Goal: Information Seeking & Learning: Learn about a topic

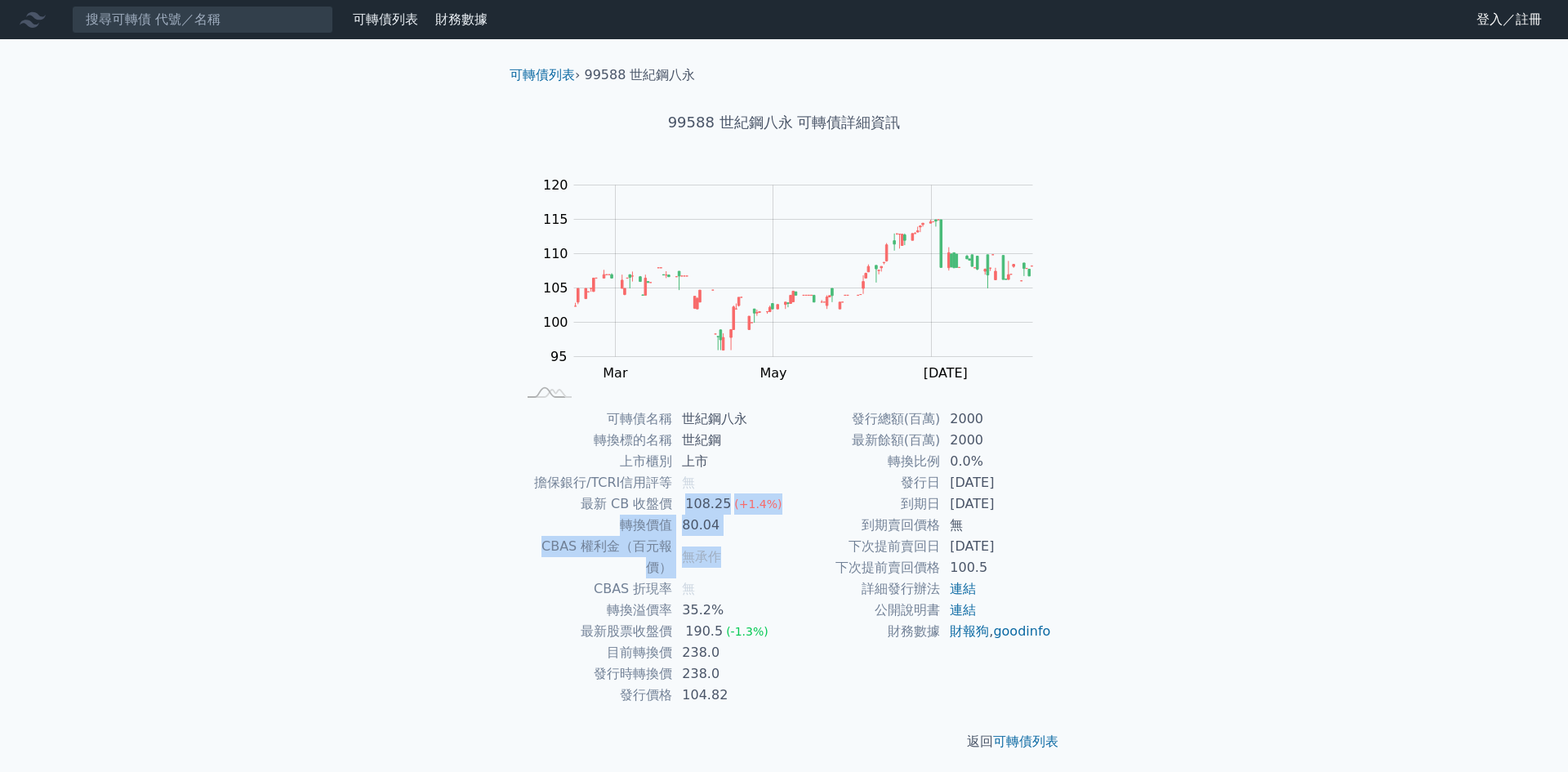
drag, startPoint x: 674, startPoint y: 506, endPoint x: 756, endPoint y: 545, distance: 90.8
click at [757, 550] on tbody "可轉債名稱 世紀鋼八永 轉換標的名稱 世紀鋼 上市櫃別 上市 擔保銀行/TCRI信用評等 無 最新 CB 收盤價 108.25 (+1.4%) 轉換價值 80…" at bounding box center [650, 556] width 268 height 297
click at [756, 545] on td "無承作" at bounding box center [728, 556] width 112 height 42
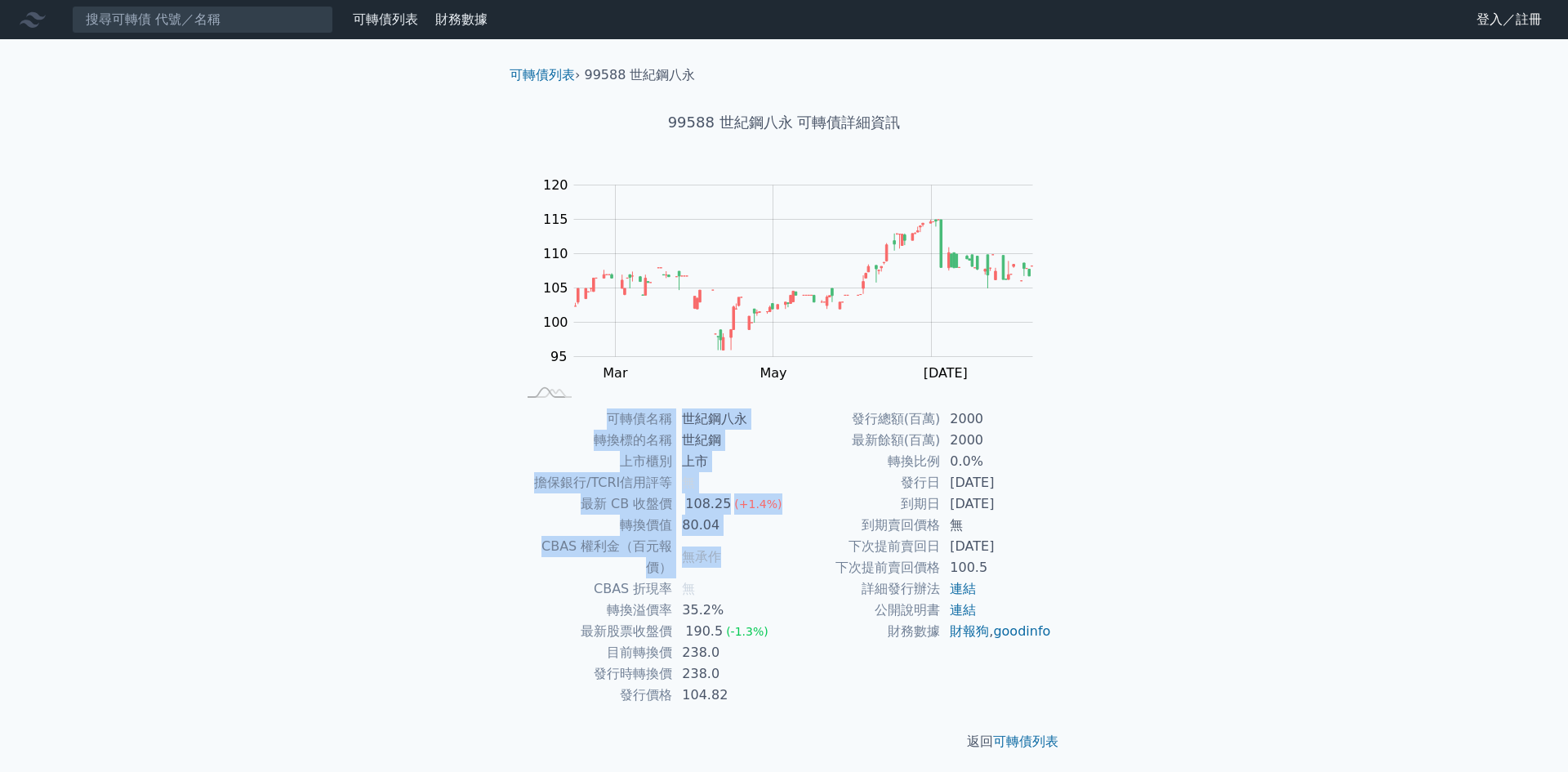
drag, startPoint x: 736, startPoint y: 527, endPoint x: 606, endPoint y: 390, distance: 188.9
click at [606, 390] on div "可轉債列表 › 99588 世紀鋼八永 99588 世紀鋼八永 可轉債詳細資訊 Zoom Out 100 85 90 95 100 105 110 115 1…" at bounding box center [783, 409] width 574 height 739
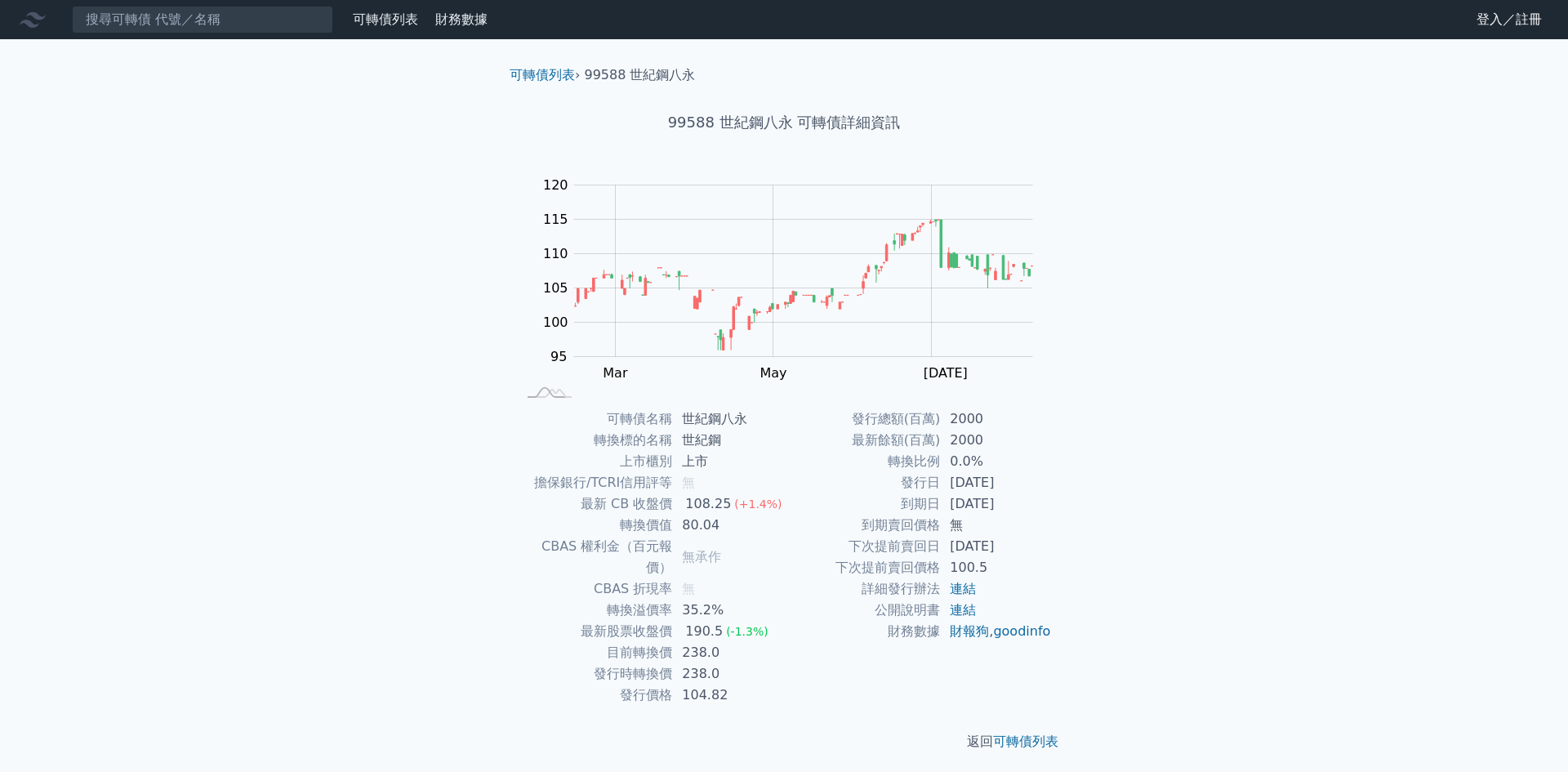
click at [586, 399] on rect at bounding box center [784, 288] width 523 height 228
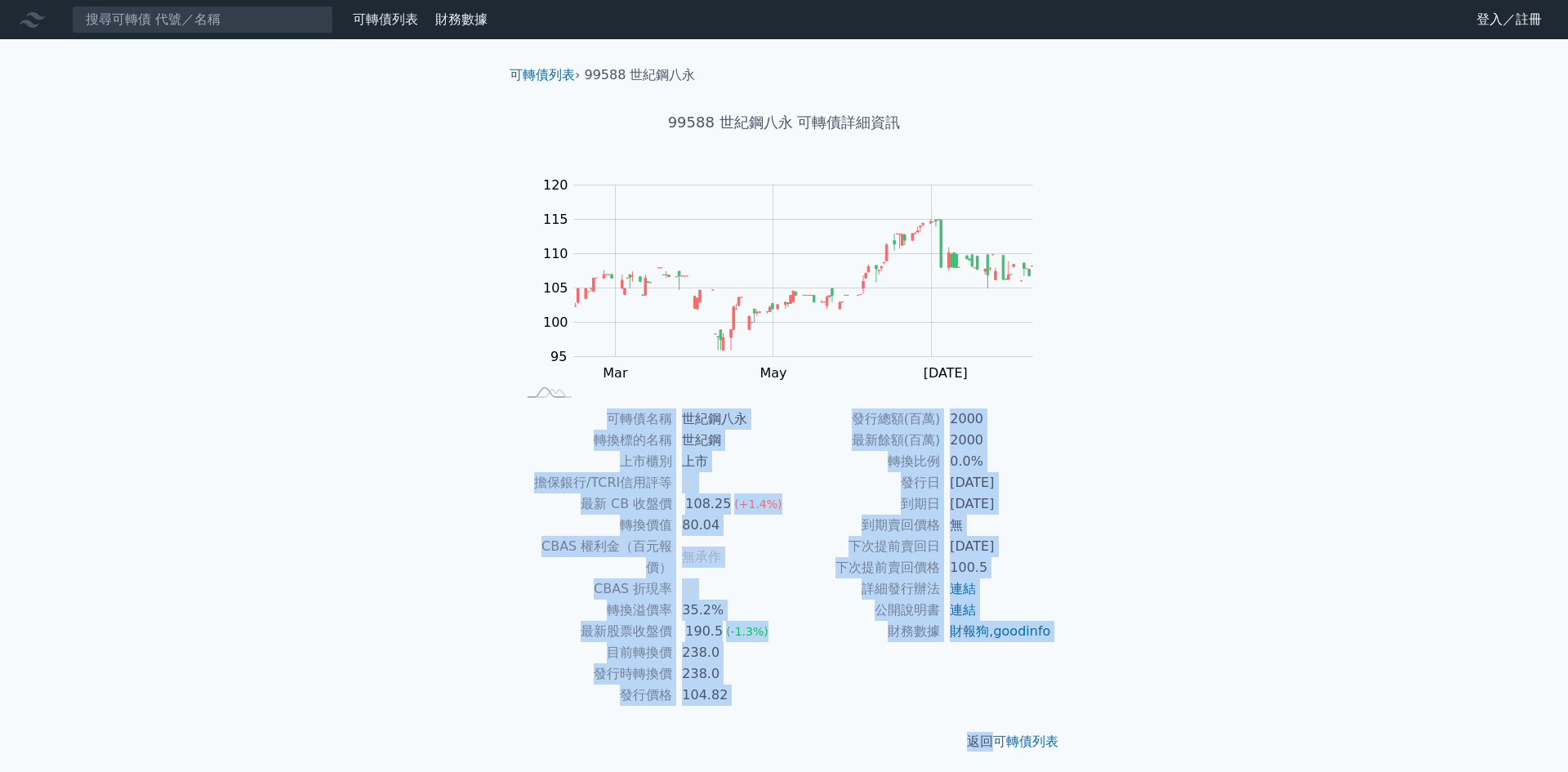
drag, startPoint x: 586, startPoint y: 399, endPoint x: 852, endPoint y: 701, distance: 402.4
click at [848, 693] on div "可轉債列表 › 99588 世紀鋼八永 99588 世紀鋼八永 可轉債詳細資訊 Zoom Out 100 85 90 95 100 105 110 115 1…" at bounding box center [783, 409] width 574 height 739
click at [853, 706] on div "返回 可轉債列表" at bounding box center [783, 742] width 574 height 72
click at [818, 706] on div "返回 可轉債列表" at bounding box center [783, 742] width 574 height 72
click at [647, 453] on td "上市櫃別" at bounding box center [594, 461] width 156 height 21
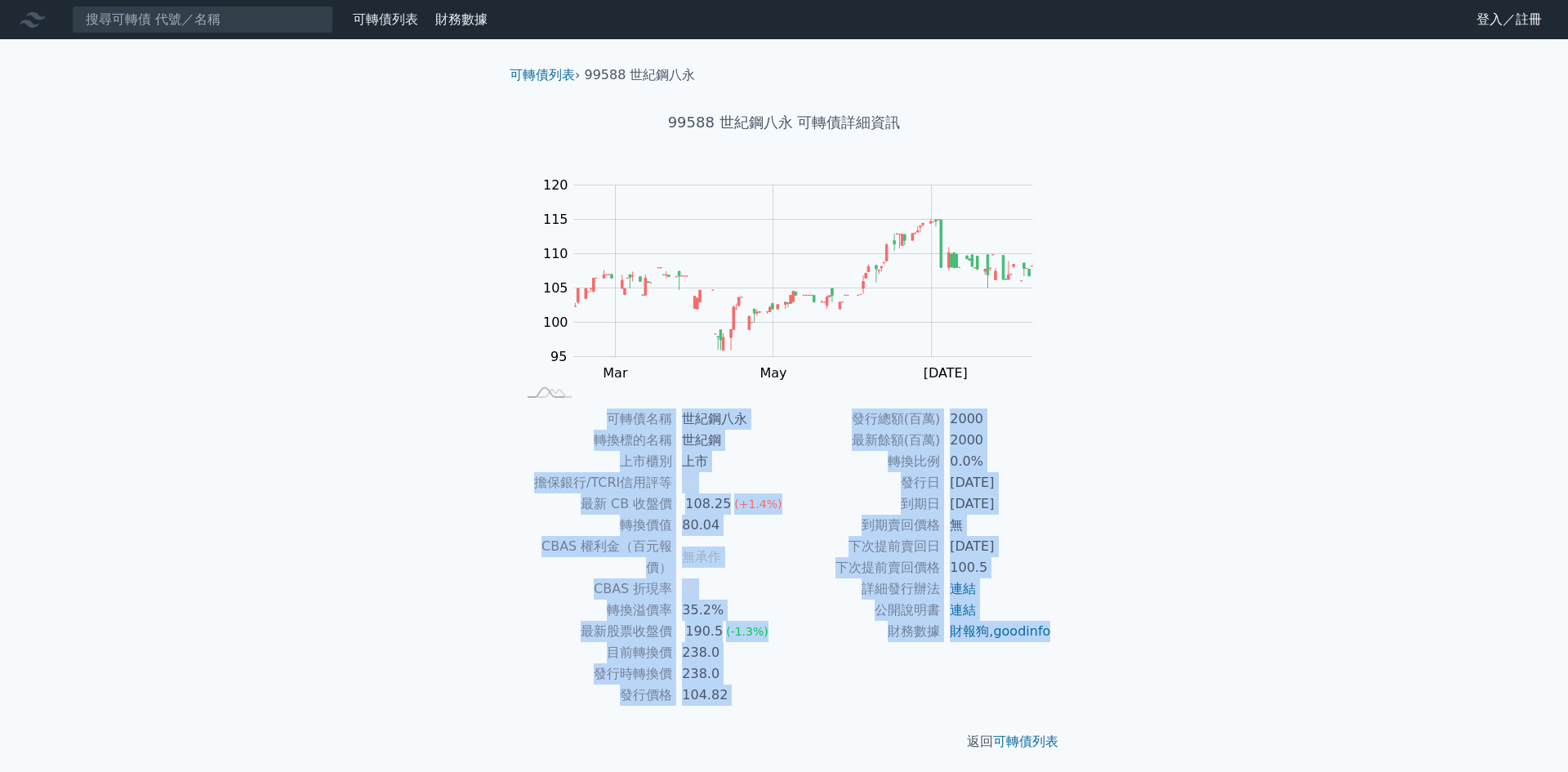
drag, startPoint x: 590, startPoint y: 410, endPoint x: 1031, endPoint y: 652, distance: 503.0
click at [1031, 652] on div "可轉債名稱 世紀鋼八永 轉換標的名稱 世紀鋼 上市櫃別 上市 擔保銀行/TCRI信用評等 無 最新 CB 收盤價 108.25 (+1.4%) 轉換價值 80…" at bounding box center [783, 556] width 574 height 297
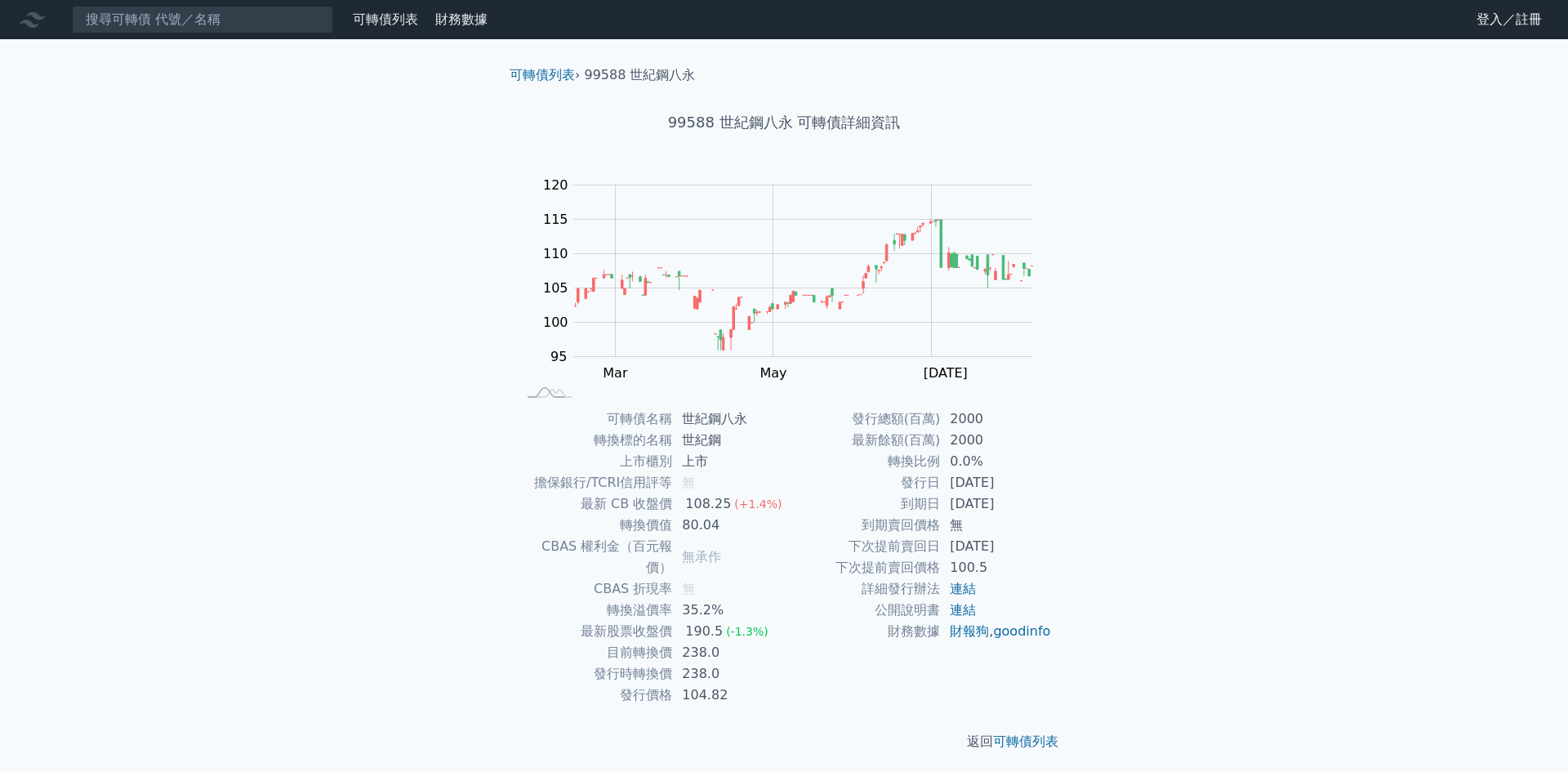
click at [1052, 672] on div "可轉債名稱 世紀鋼八永 轉換標的名稱 世紀鋼 上市櫃別 上市 擔保銀行/TCRI信用評等 無 最新 CB 收盤價 108.25 (+1.4%) 轉換價值 80…" at bounding box center [783, 556] width 574 height 297
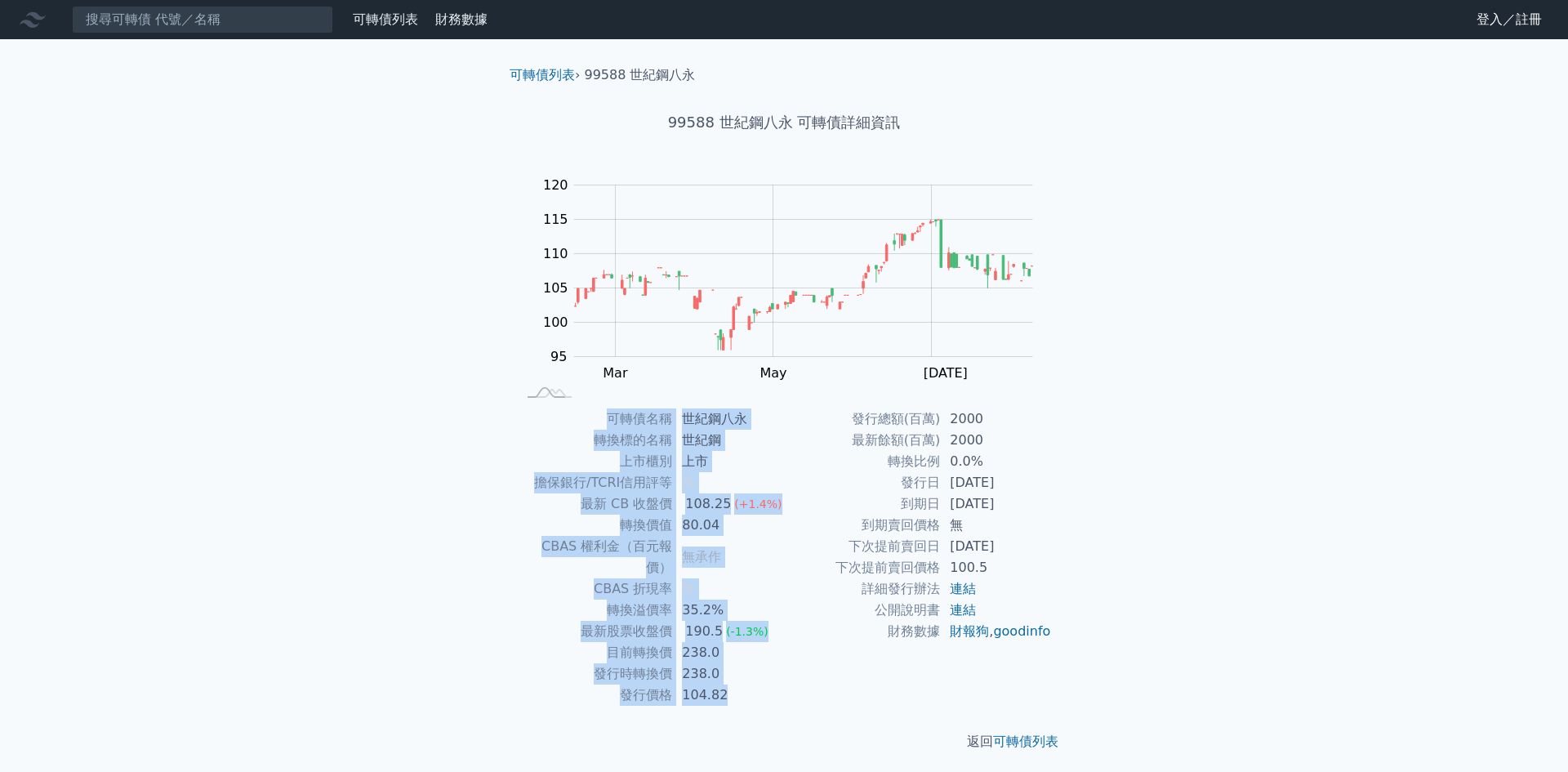
drag, startPoint x: 1054, startPoint y: 674, endPoint x: 593, endPoint y: 413, distance: 529.8
click at [593, 413] on div "可轉債名稱 世紀鋼八永 轉換標的名稱 世紀鋼 上市櫃別 上市 擔保銀行/TCRI信用評等 無 最新 CB 收盤價 108.25 (+1.4%) 轉換價值 80…" at bounding box center [783, 556] width 574 height 297
click at [593, 413] on td "可轉債名稱" at bounding box center [594, 418] width 156 height 21
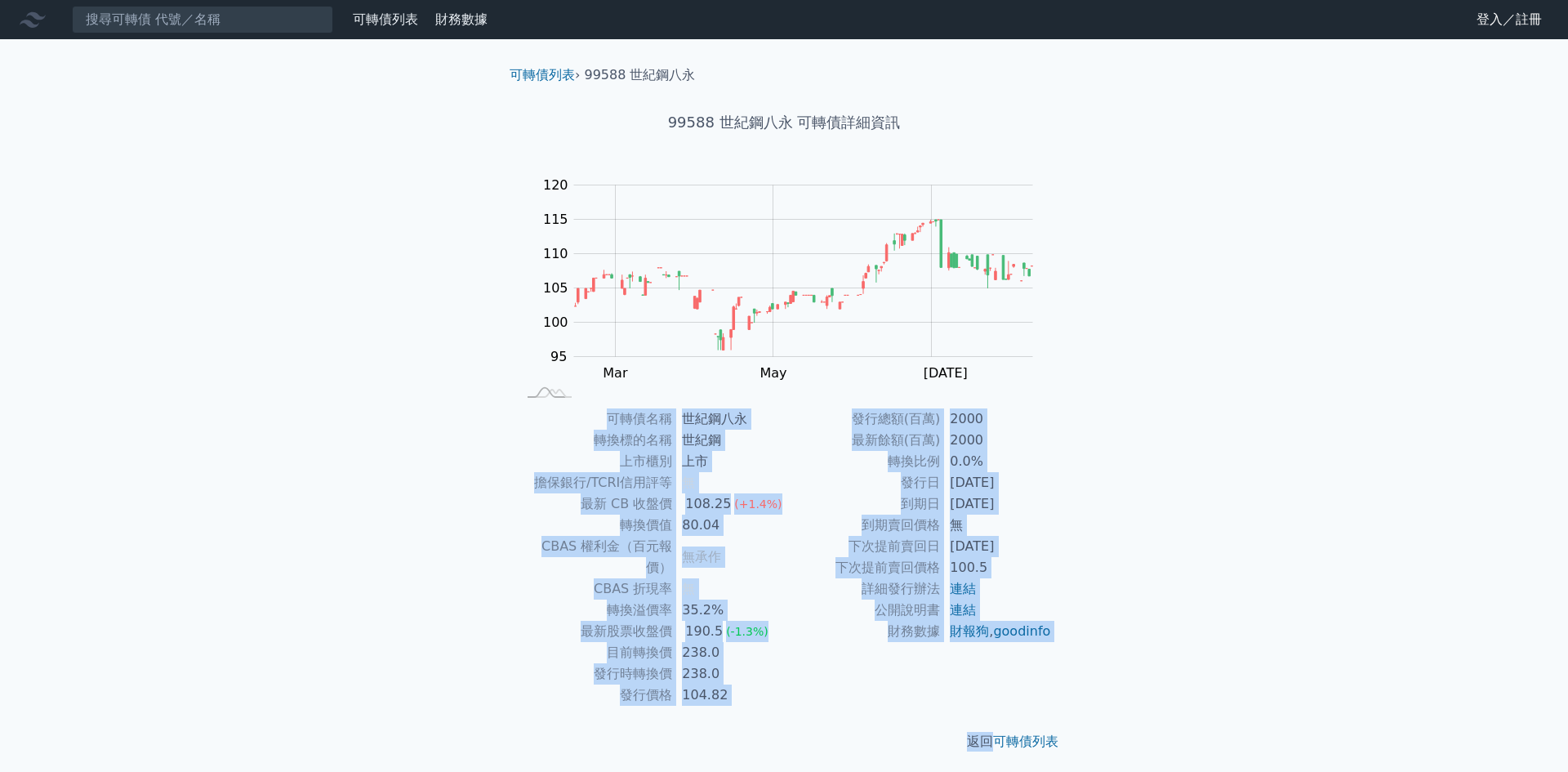
drag, startPoint x: 593, startPoint y: 413, endPoint x: 891, endPoint y: 698, distance: 412.3
click at [891, 698] on div "可轉債列表 › 99588 世紀鋼八永 99588 世紀鋼八永 可轉債詳細資訊 Zoom Out 100 85 90 95 100 105 110 115 1…" at bounding box center [783, 409] width 574 height 739
click at [893, 706] on div "返回 可轉債列表" at bounding box center [783, 742] width 574 height 72
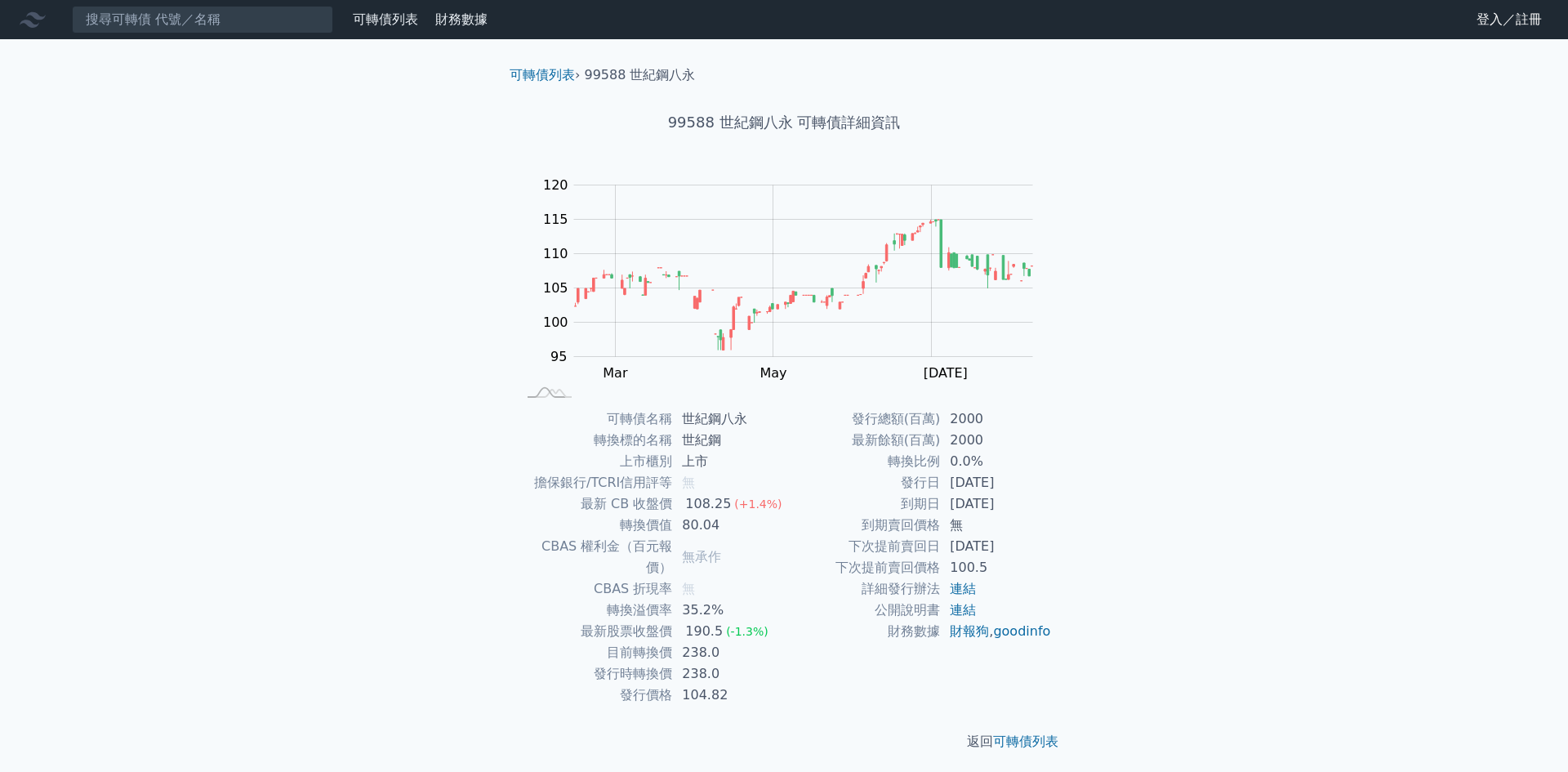
click at [780, 706] on div "返回 可轉債列表" at bounding box center [783, 742] width 574 height 72
drag, startPoint x: 653, startPoint y: 556, endPoint x: 662, endPoint y: 490, distance: 66.6
click at [653, 556] on tbody "可轉債名稱 世紀鋼八永 轉換標的名稱 世紀鋼 上市櫃別 上市 擔保銀行/TCRI信用評等 無 最新 CB 收盤價 108.25 (+1.4%) 轉換價值 80…" at bounding box center [650, 556] width 268 height 297
click at [702, 503] on div "108.25" at bounding box center [708, 503] width 52 height 21
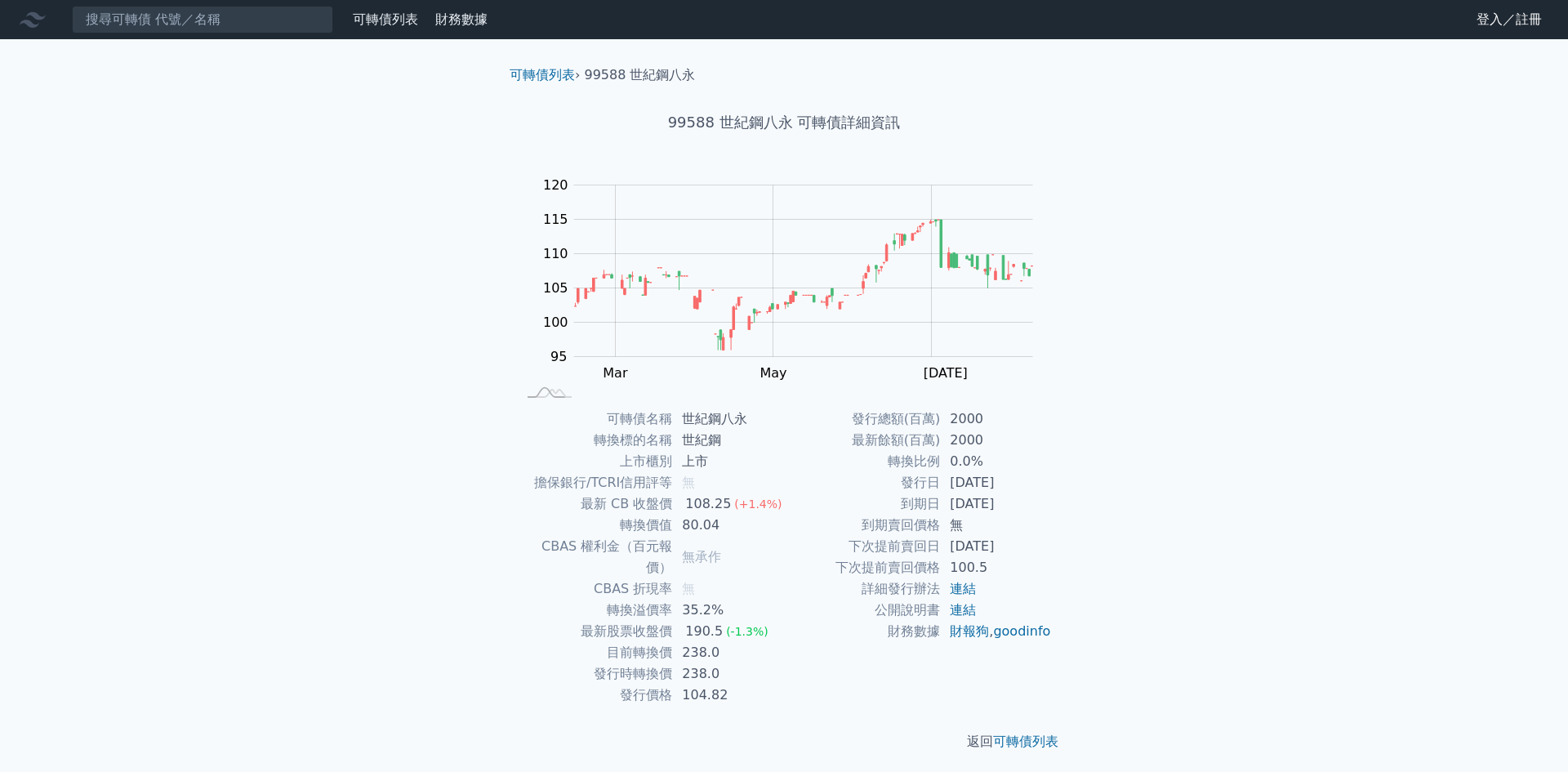
click at [698, 532] on td "80.04" at bounding box center [728, 525] width 112 height 21
drag, startPoint x: 663, startPoint y: 600, endPoint x: 674, endPoint y: 596, distance: 11.7
click at [665, 599] on tbody "可轉債名稱 世紀鋼八永 轉換標的名稱 世紀鋼 上市櫃別 上市 擔保銀行/TCRI信用評等 無 最新 CB 收盤價 108.25 (+1.4%) 轉換價值 80…" at bounding box center [650, 556] width 268 height 297
click at [674, 599] on td "35.2%" at bounding box center [728, 610] width 112 height 21
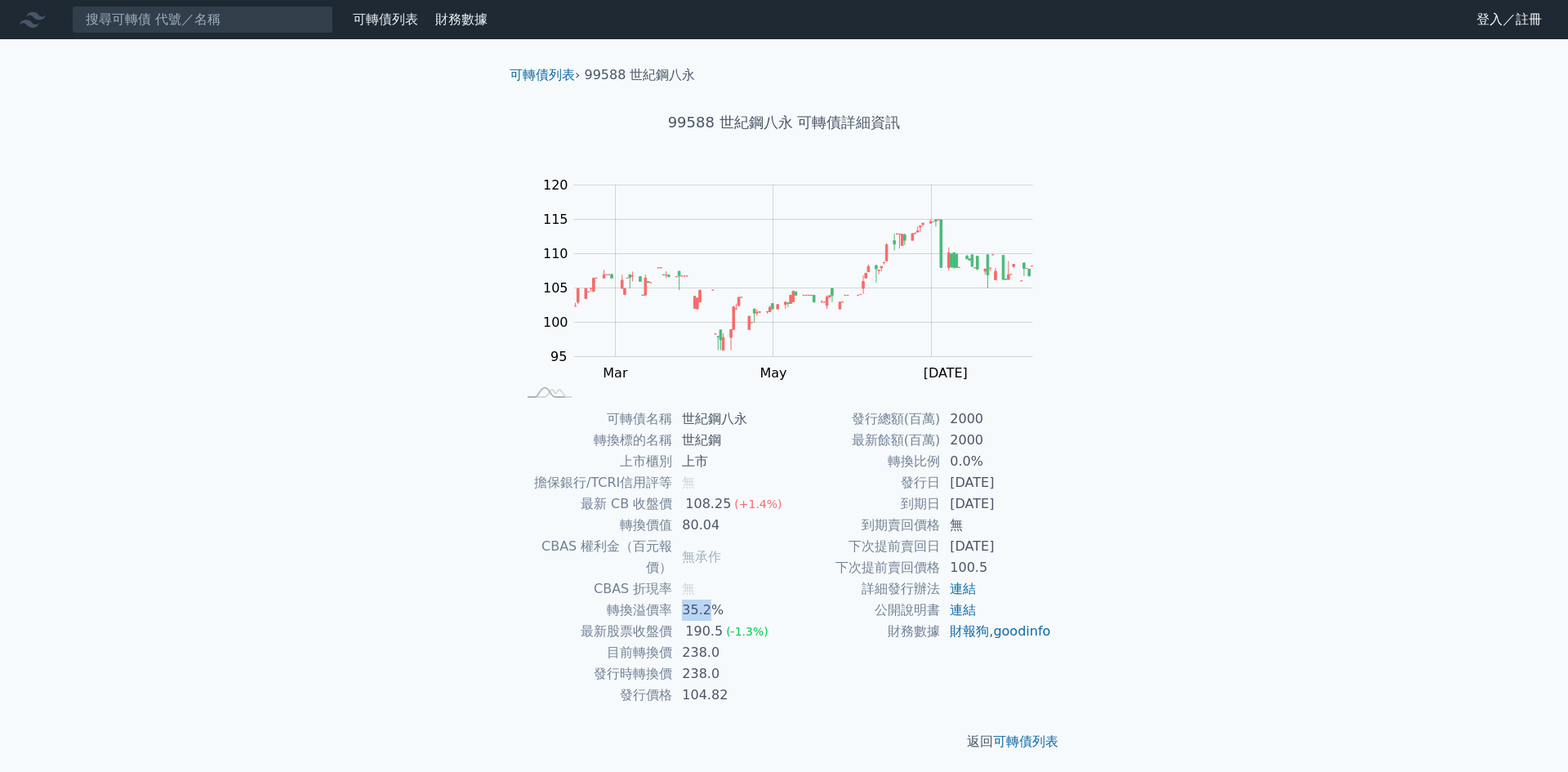
drag, startPoint x: 674, startPoint y: 596, endPoint x: 702, endPoint y: 591, distance: 28.4
click at [696, 599] on td "35.2%" at bounding box center [728, 610] width 112 height 21
drag, startPoint x: 609, startPoint y: 580, endPoint x: 742, endPoint y: 623, distance: 139.8
click at [742, 623] on tbody "可轉債名稱 世紀鋼八永 轉換標的名稱 世紀鋼 上市櫃別 上市 擔保銀行/TCRI信用評等 無 最新 CB 收盤價 108.25 (+1.4%) 轉換價值 80…" at bounding box center [650, 556] width 268 height 297
drag, startPoint x: 750, startPoint y: 660, endPoint x: 788, endPoint y: 723, distance: 73.6
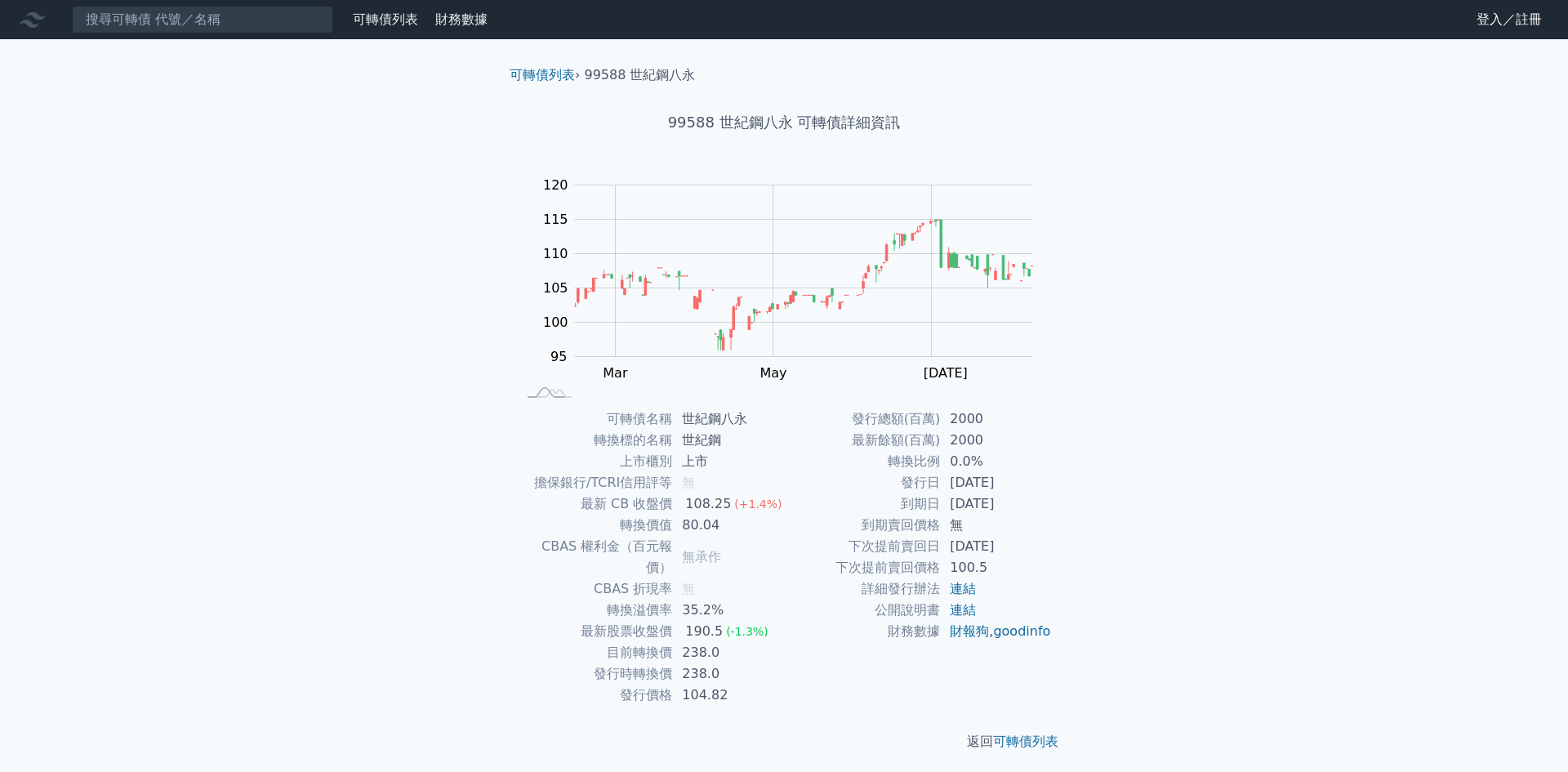
click at [753, 670] on tbody "可轉債名稱 世紀鋼八永 轉換標的名稱 世紀鋼 上市櫃別 上市 擔保銀行/TCRI信用評等 無 最新 CB 收盤價 108.25 (+1.4%) 轉換價值 80…" at bounding box center [650, 556] width 268 height 297
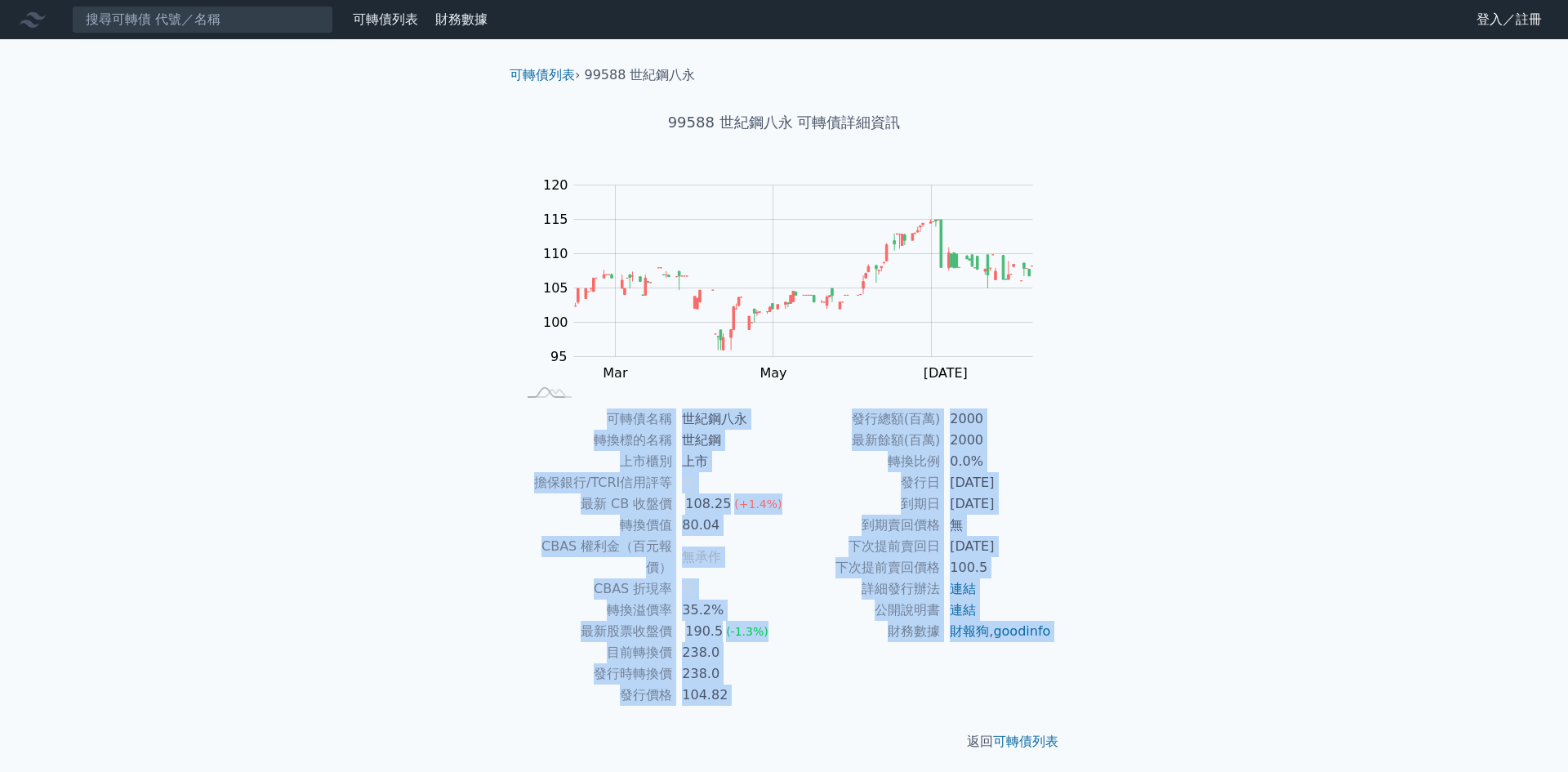
drag, startPoint x: 789, startPoint y: 723, endPoint x: 521, endPoint y: 354, distance: 456.1
click at [521, 354] on div "可轉債列表 › 99588 世紀鋼八永 99588 世紀鋼八永 可轉債詳細資訊 Zoom Out 100 85 90 95 100 105 110 115 1…" at bounding box center [783, 409] width 574 height 739
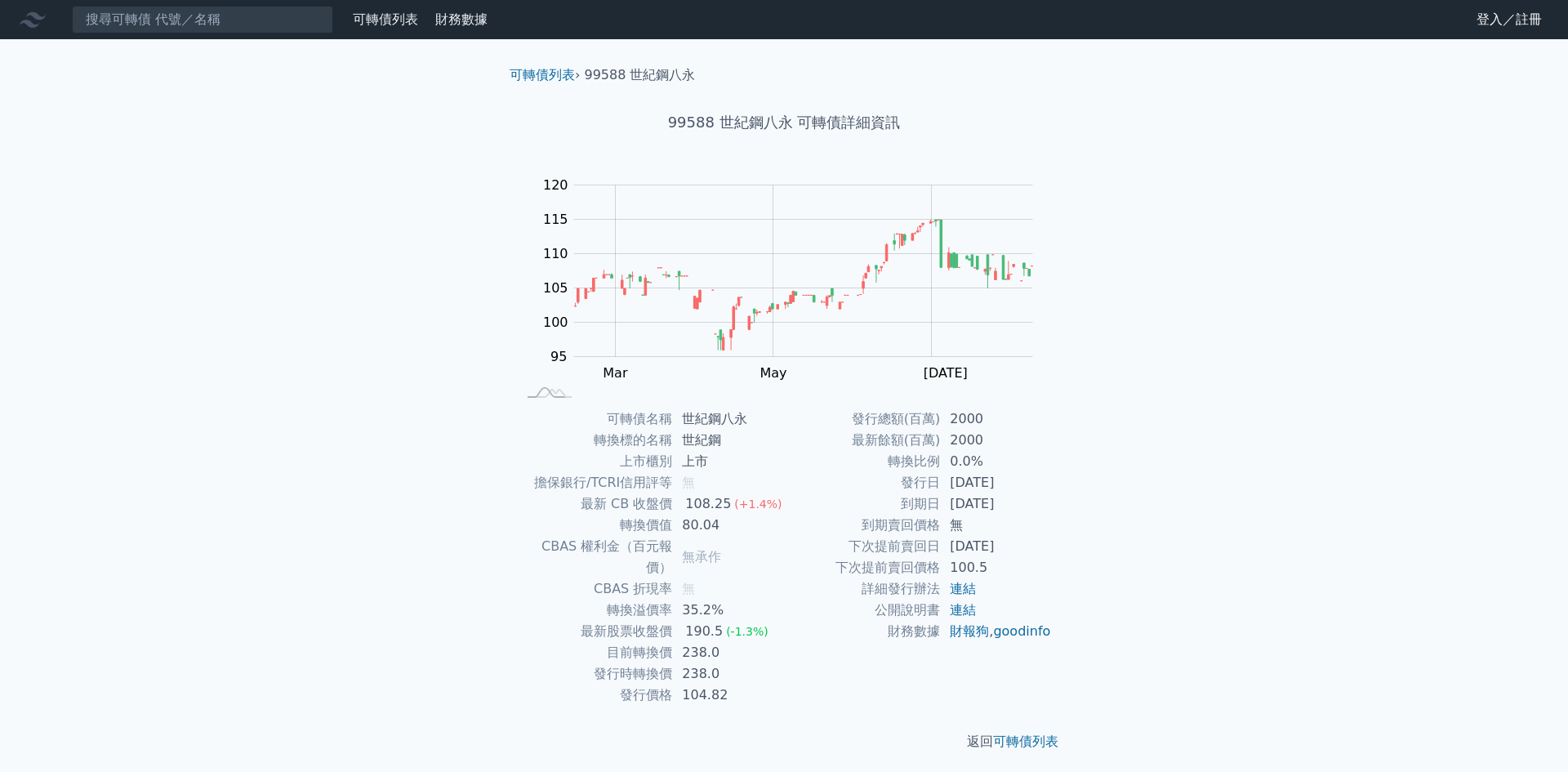
click at [516, 362] on div "Zoom Out 100 85 90 95 100 105 110 115 120 125 L [PERSON_NAME][DATE] Mar May [DA…" at bounding box center [783, 288] width 574 height 228
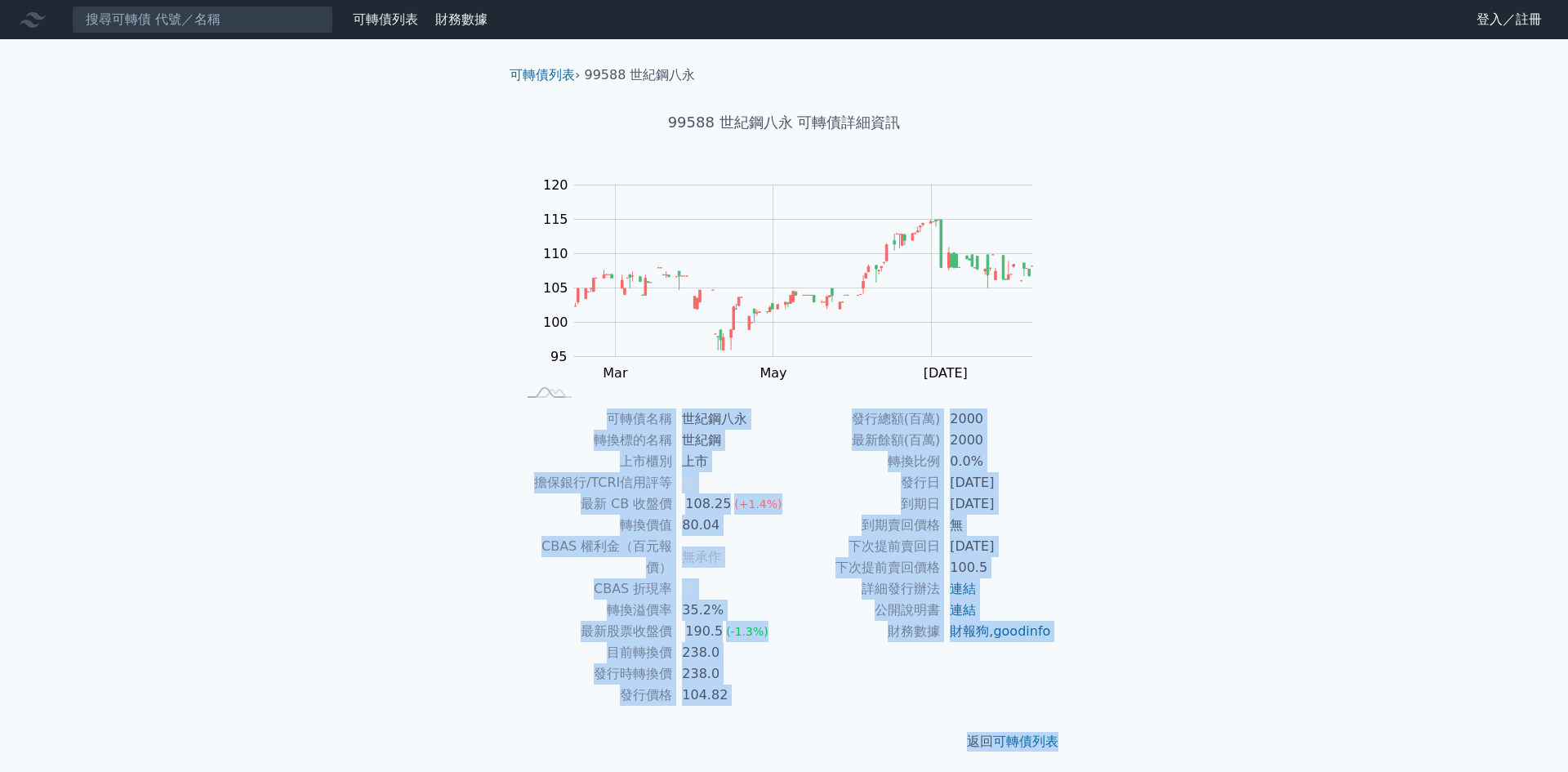
drag, startPoint x: 501, startPoint y: 402, endPoint x: 1078, endPoint y: 704, distance: 651.3
click at [1078, 708] on div "可轉債列表 › 99588 世紀鋼八永 99588 世紀鋼八永 可轉債詳細資訊 Zoom Out 100 85 90 95 100 105 110 115 1…" at bounding box center [784, 409] width 627 height 739
click at [1073, 683] on div "可轉債列表 › 99588 世紀鋼八永 99588 世紀鋼八永 可轉債詳細資訊 Zoom Out 100 85 90 95 100 105 110 115 1…" at bounding box center [784, 409] width 627 height 739
drag, startPoint x: 1116, startPoint y: 685, endPoint x: 443, endPoint y: 428, distance: 720.4
click at [443, 428] on div "可轉債列表 財務數據 可轉債列表 財務數據 登入／註冊 登入／註冊 可轉債列表 › 99588 世紀鋼八永 99588 世紀鋼八永 可轉債詳細資訊 Zoom …" at bounding box center [784, 388] width 1568 height 777
